Goal: Ask a question

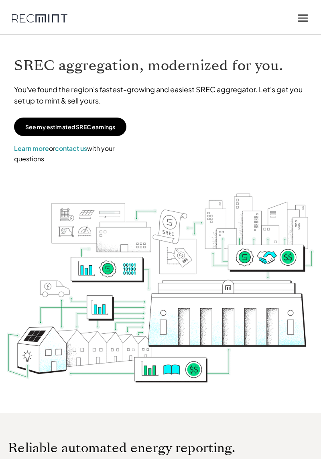
click at [306, 15] on line at bounding box center [302, 15] width 9 height 0
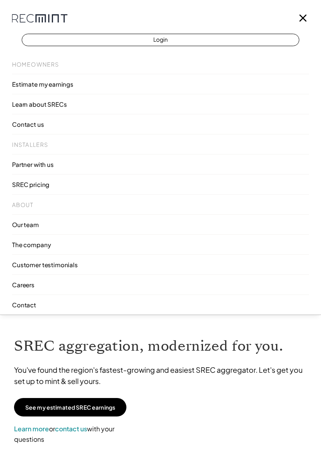
click at [171, 40] on link "Login" at bounding box center [160, 40] width 277 height 12
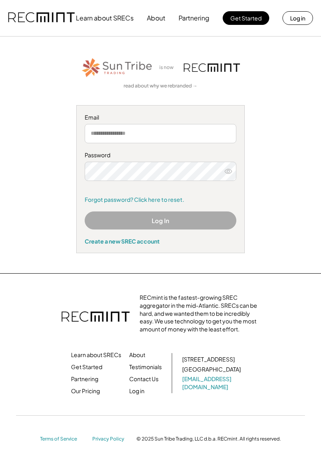
click at [143, 130] on input "email" at bounding box center [161, 133] width 152 height 19
type input "**********"
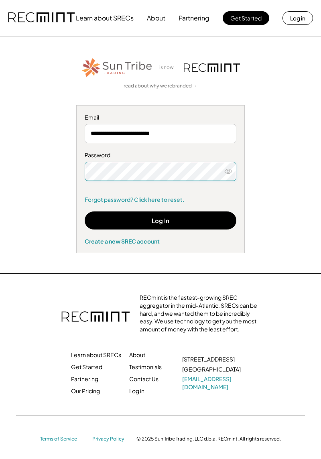
click at [214, 217] on button "Log In" at bounding box center [161, 220] width 152 height 18
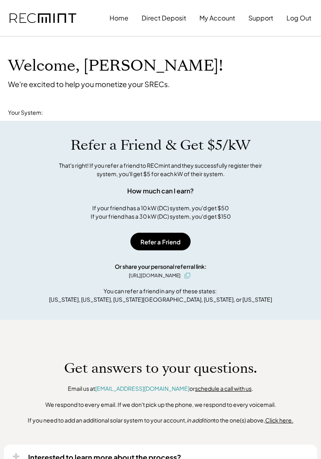
click at [172, 18] on button "Direct Deposit" at bounding box center [164, 18] width 44 height 16
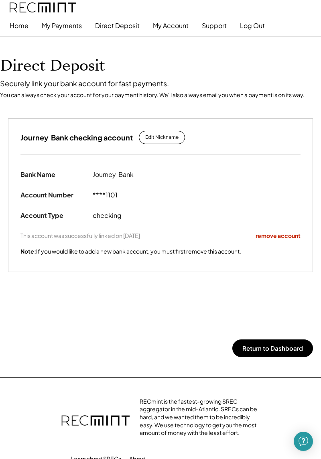
click at [61, 26] on button "My Payments" at bounding box center [62, 26] width 40 height 16
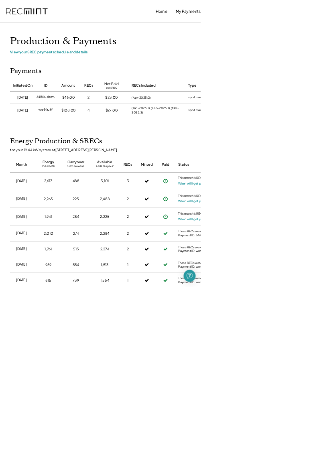
click at [313, 291] on button "When will I get paid?" at bounding box center [308, 293] width 47 height 8
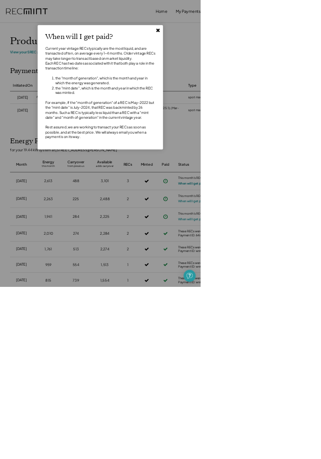
click at [261, 42] on div "When will I get paid? Current year vintage RECs typically are the most liquid, …" at bounding box center [160, 139] width 200 height 199
click at [255, 48] on use at bounding box center [253, 49] width 6 height 6
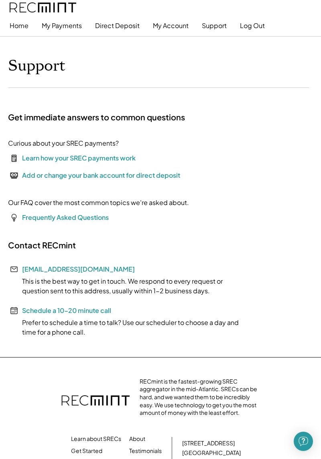
click at [64, 278] on div "This is the best way to get in touch. We respond to every request or question s…" at bounding box center [128, 285] width 241 height 19
click at [40, 272] on link "[EMAIL_ADDRESS][DOMAIN_NAME]" at bounding box center [78, 269] width 113 height 8
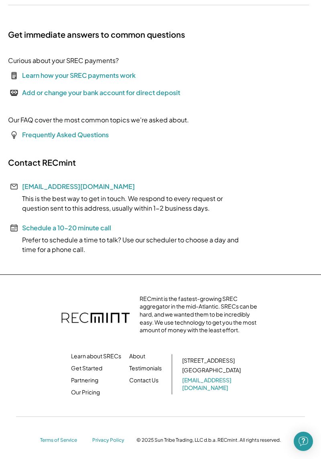
scroll to position [85, 0]
